Goal: Task Accomplishment & Management: Use online tool/utility

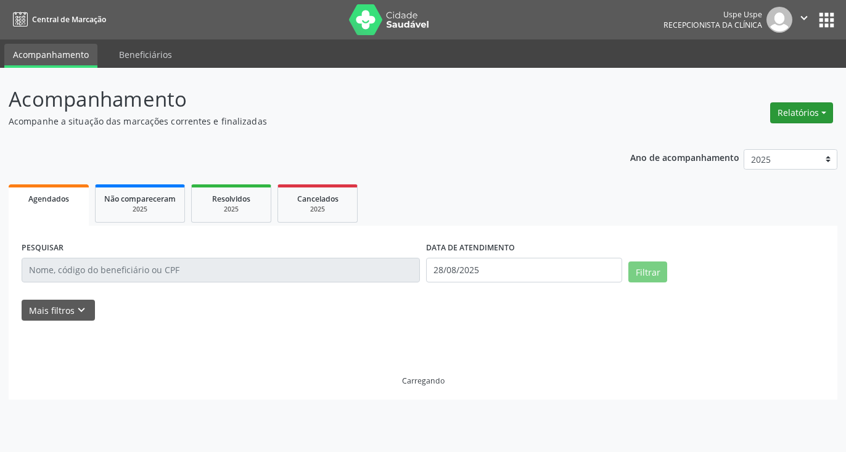
click at [798, 118] on button "Relatórios" at bounding box center [801, 112] width 63 height 21
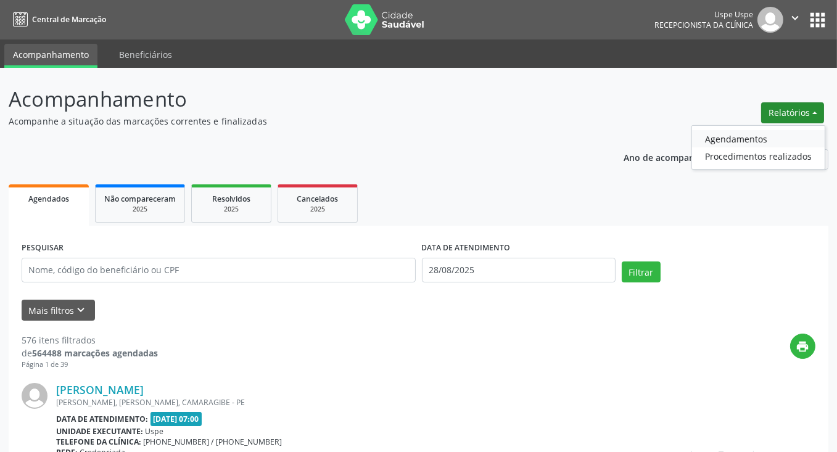
click at [731, 134] on link "Agendamentos" at bounding box center [758, 138] width 133 height 17
select select "7"
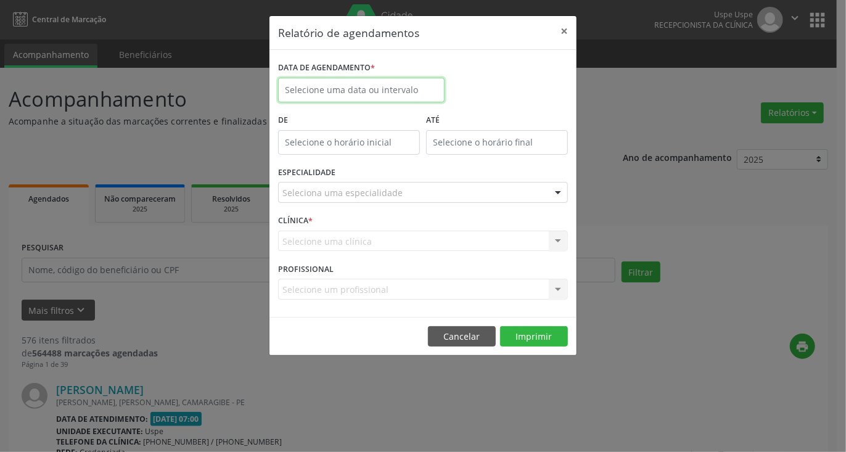
click at [414, 84] on input "text" at bounding box center [361, 90] width 166 height 25
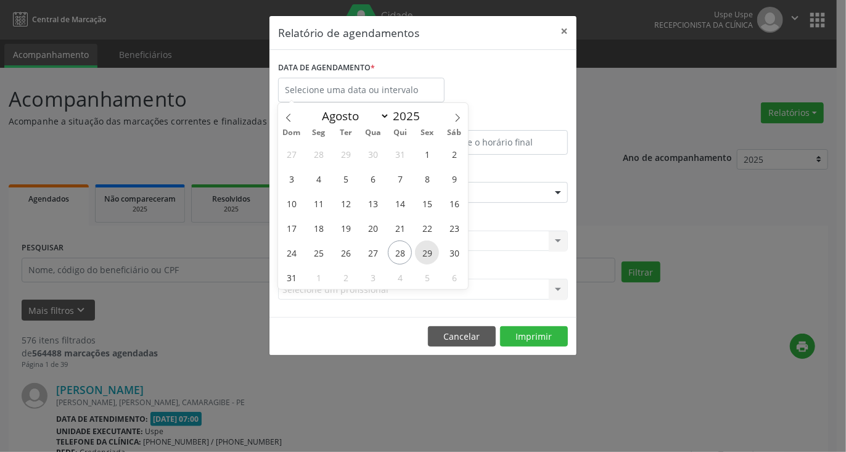
click at [427, 252] on span "29" at bounding box center [427, 252] width 24 height 24
type input "[DATE]"
click at [427, 252] on span "29" at bounding box center [427, 252] width 24 height 24
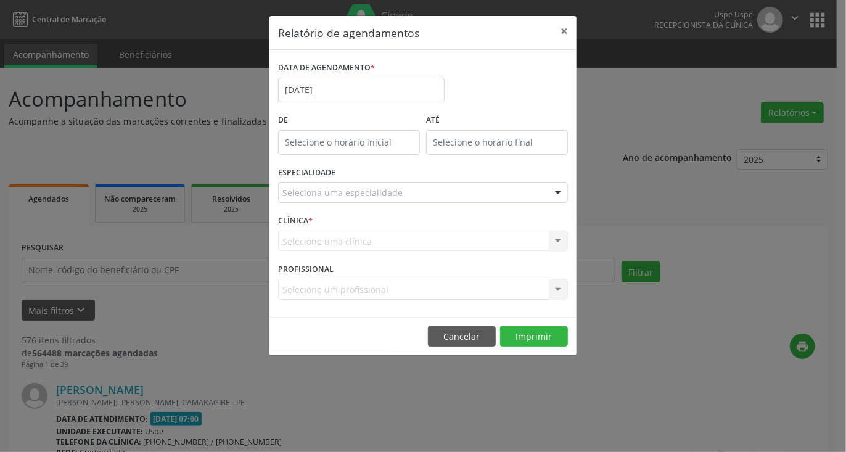
click at [417, 198] on div "Seleciona uma especialidade" at bounding box center [423, 192] width 290 height 21
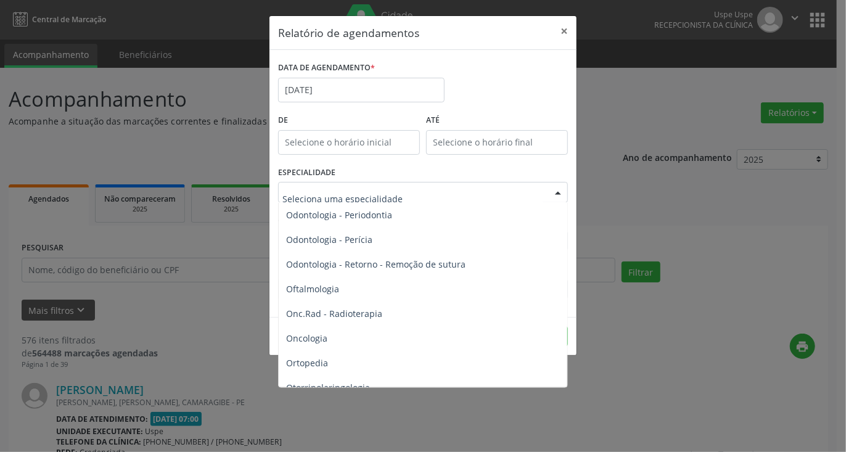
scroll to position [1727, 0]
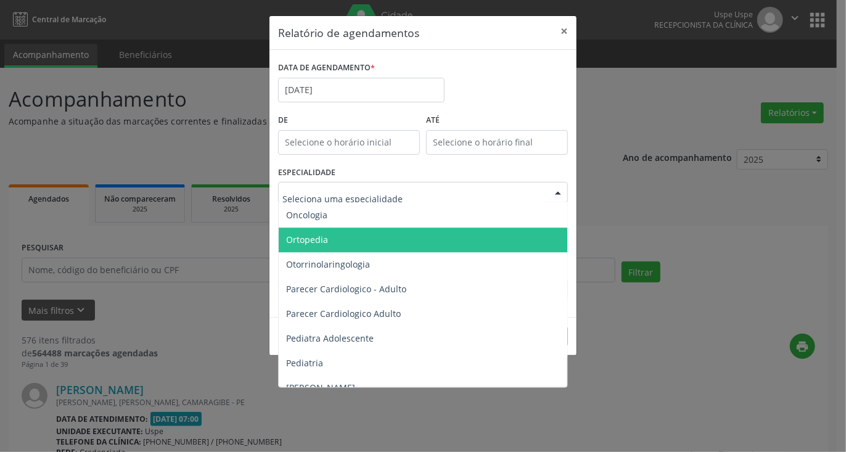
click at [326, 243] on span "Ortopedia" at bounding box center [307, 240] width 42 height 12
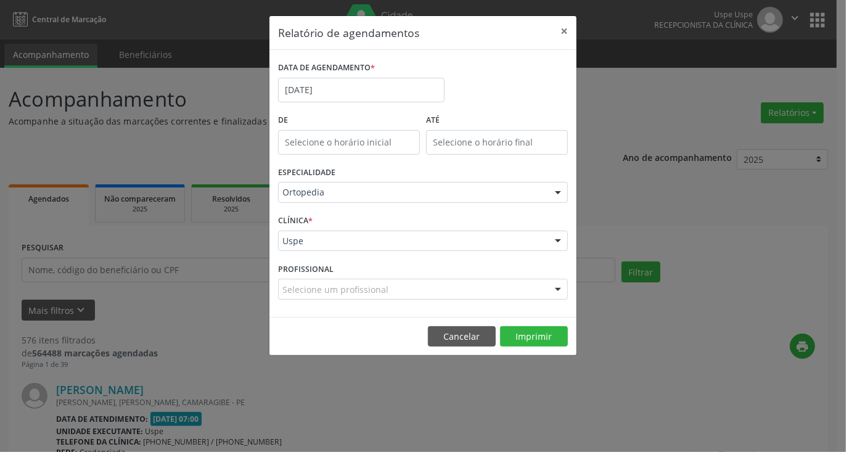
click at [493, 292] on div "Selecione um profissional" at bounding box center [423, 289] width 290 height 21
click at [395, 296] on input "text" at bounding box center [412, 295] width 260 height 25
click at [366, 294] on input "text" at bounding box center [412, 295] width 260 height 25
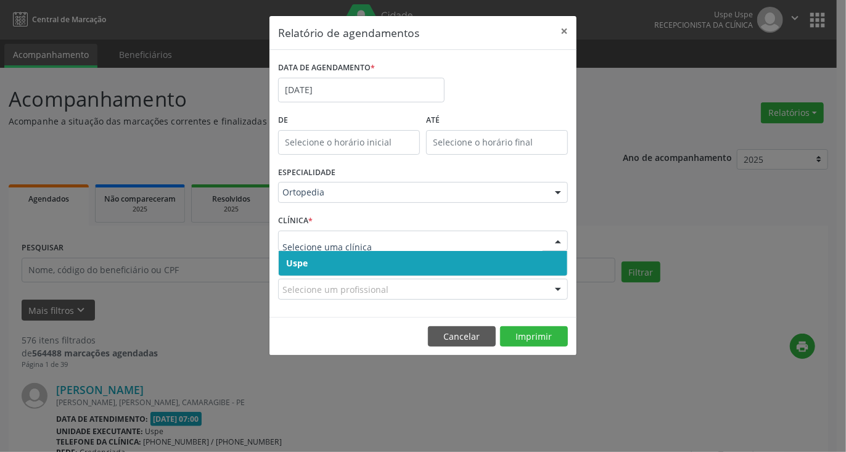
click at [351, 261] on span "Uspe" at bounding box center [423, 263] width 289 height 25
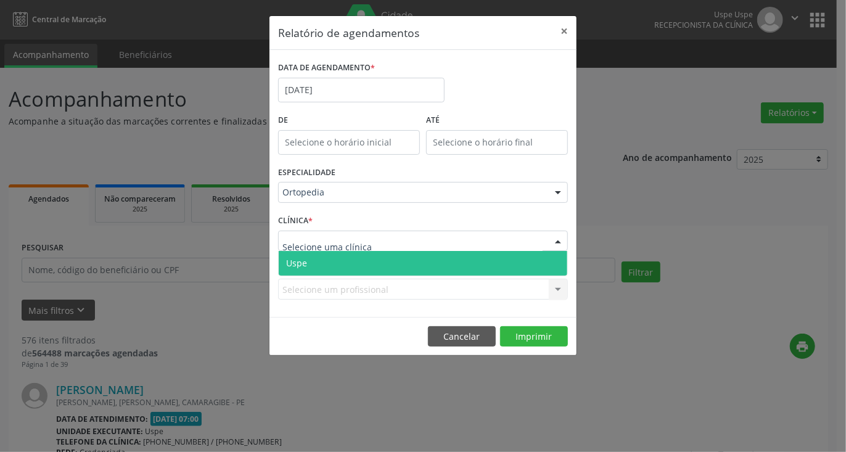
click at [340, 269] on span "Uspe" at bounding box center [423, 263] width 289 height 25
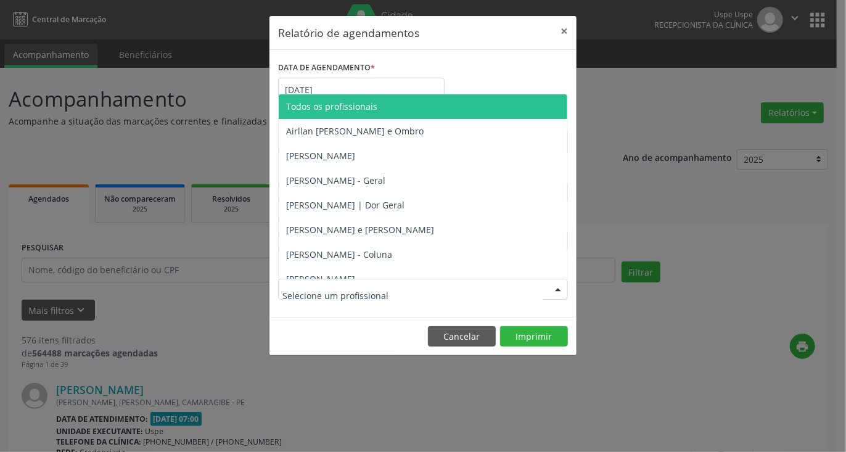
click at [396, 292] on div at bounding box center [423, 289] width 290 height 21
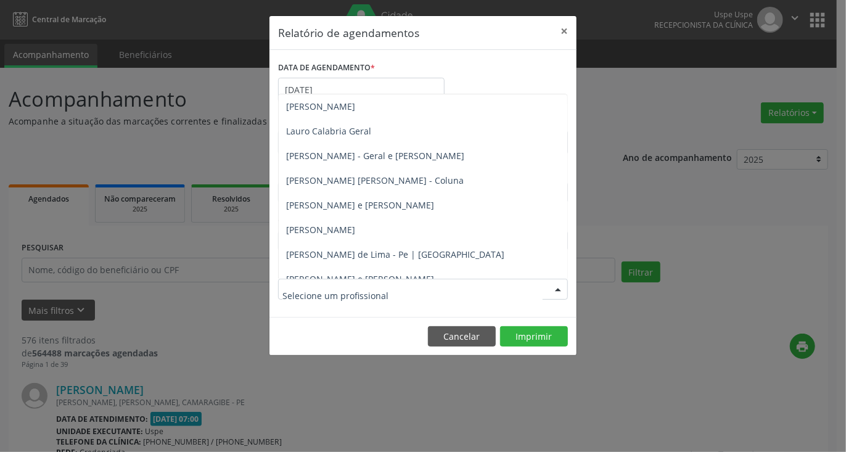
scroll to position [555, 0]
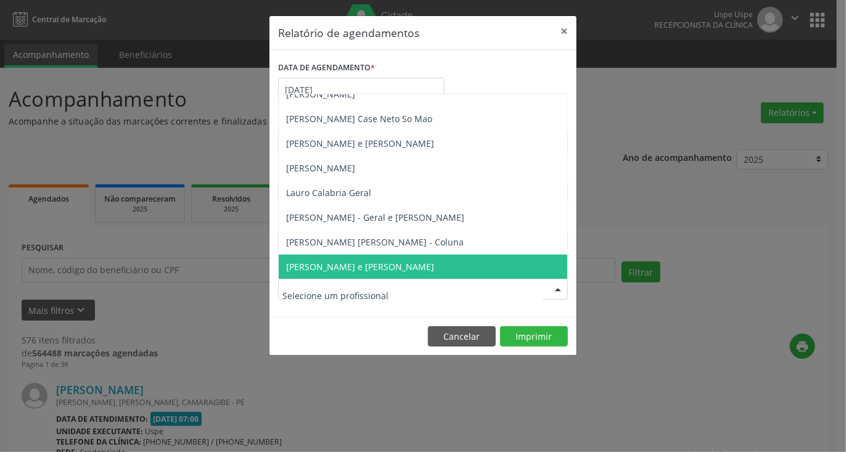
click at [363, 263] on span "[PERSON_NAME] e [PERSON_NAME]" at bounding box center [360, 267] width 148 height 12
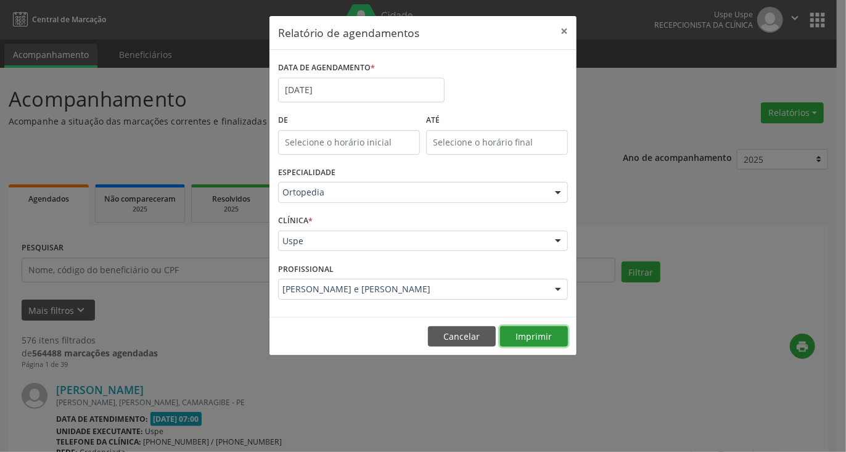
click at [533, 330] on button "Imprimir" at bounding box center [534, 336] width 68 height 21
